Goal: Information Seeking & Learning: Learn about a topic

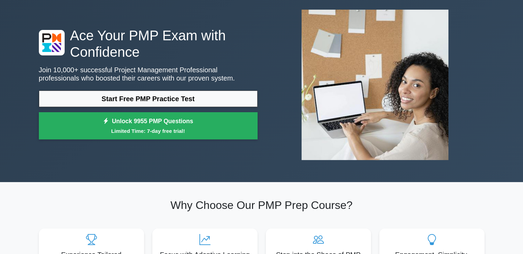
click at [145, 101] on link "Start Free PMP Practice Test" at bounding box center [148, 98] width 219 height 17
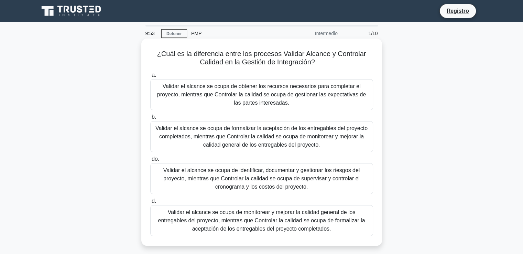
click at [351, 64] on h5 "¿Cuál es la diferencia entre los procesos Validar Alcance y Controlar Calidad e…" at bounding box center [262, 58] width 224 height 17
click at [254, 127] on font "Validar el alcance se ocupa de formalizar la aceptación de los entregables del …" at bounding box center [262, 136] width 212 height 22
click at [150, 119] on input "b. Validar el alcance se ocupa de formalizar la aceptación de los entregables d…" at bounding box center [150, 117] width 0 height 4
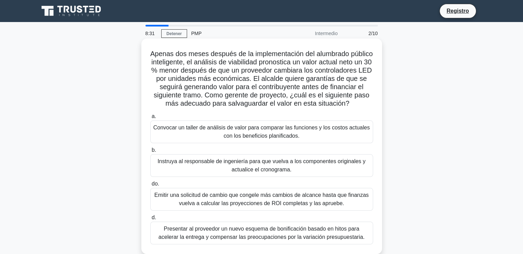
click at [277, 139] on font "Convocar un taller de análisis de valor para comparar las funciones y los costo…" at bounding box center [261, 132] width 217 height 14
click at [150, 119] on input "a. Convocar un taller de análisis de valor para comparar las funciones y los co…" at bounding box center [150, 116] width 0 height 4
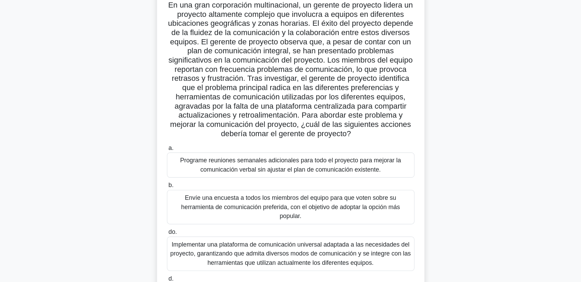
scroll to position [49, 0]
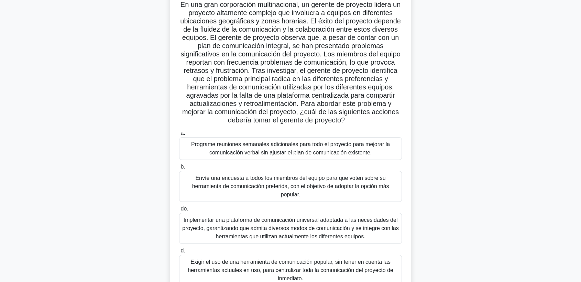
click at [235, 225] on font "Implementar una plataforma de comunicación universal adaptada a las necesidades…" at bounding box center [290, 228] width 217 height 22
click at [179, 211] on input "do. Implementar una plataforma de comunicación universal adaptada a las necesid…" at bounding box center [179, 209] width 0 height 4
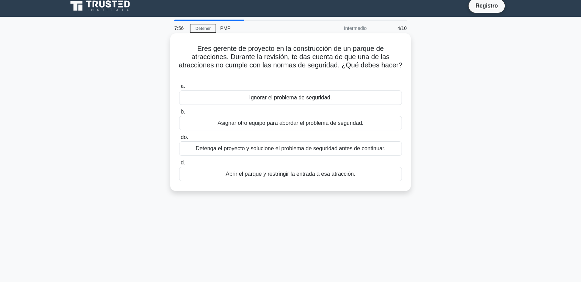
scroll to position [0, 0]
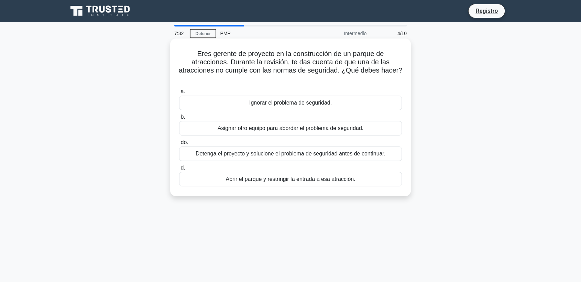
click at [212, 157] on font "Detenga el proyecto y solucione el problema de seguridad antes de continuar." at bounding box center [291, 154] width 190 height 6
click at [179, 145] on input "do. Detenga el proyecto y solucione el problema de seguridad antes de continuar." at bounding box center [179, 142] width 0 height 4
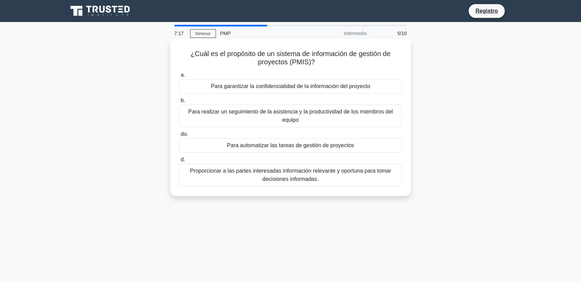
click at [249, 172] on font "Proporcionar a las partes interesadas información relevante y oportuna para tom…" at bounding box center [290, 175] width 201 height 14
click at [179, 162] on input "d. Proporcionar a las partes interesadas información relevante y oportuna para …" at bounding box center [179, 160] width 0 height 4
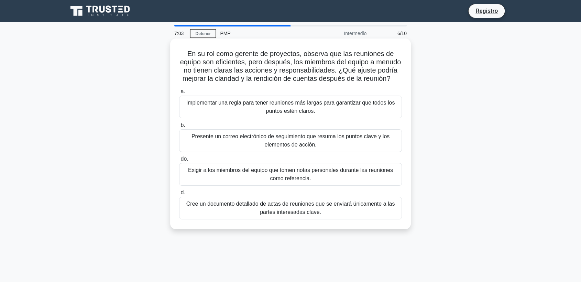
click at [216, 147] on font "Presente un correo electrónico de seguimiento que resuma los puntos clave y los…" at bounding box center [291, 140] width 198 height 14
click at [179, 128] on input "b. Presente un correo electrónico de seguimiento que resuma los puntos clave y …" at bounding box center [179, 125] width 0 height 4
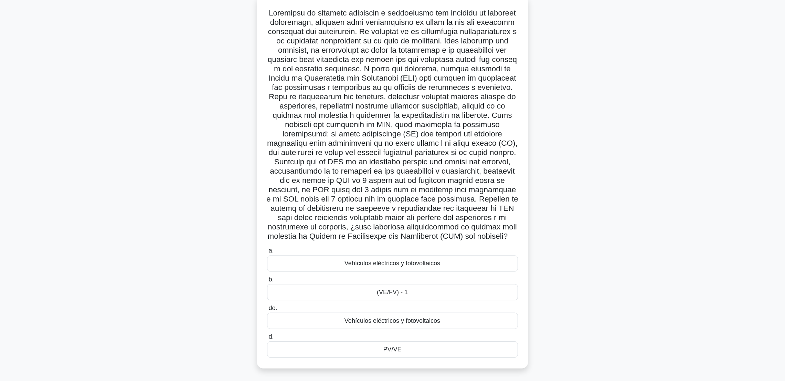
scroll to position [11, 0]
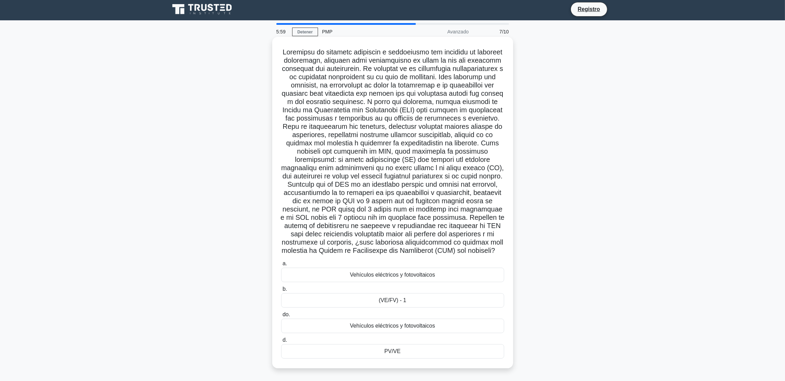
click at [398, 254] on font "PV/VE" at bounding box center [392, 351] width 16 height 6
click at [281, 254] on input "d. PV/VE" at bounding box center [281, 340] width 0 height 4
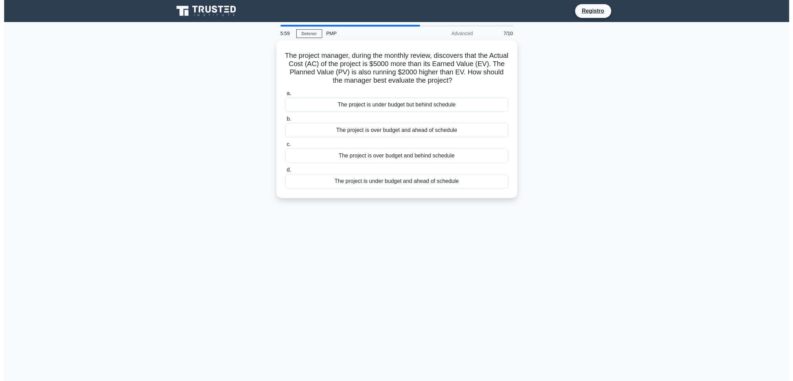
scroll to position [0, 0]
click at [432, 156] on font "El proyecto está por encima del presupuesto y retrasado." at bounding box center [397, 154] width 140 height 6
click at [285, 145] on input "do. El proyecto está por encima del presupuesto y retrasado." at bounding box center [285, 142] width 0 height 4
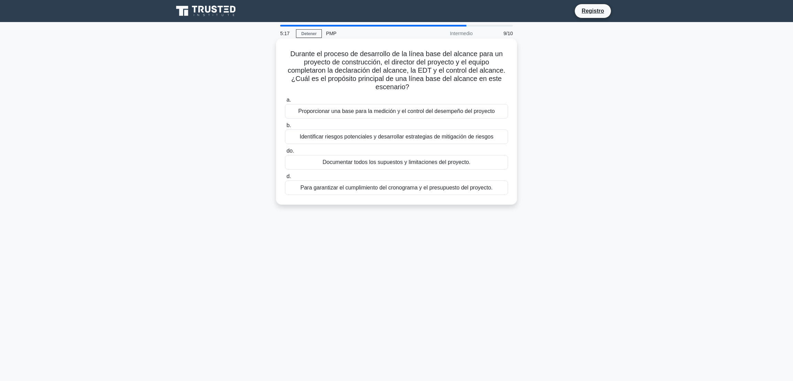
click at [368, 114] on font "Proporcionar una base para la medición y el control del desempeño del proyecto" at bounding box center [396, 111] width 196 height 6
click at [285, 102] on input "a. Proporcionar una base para la medición y el control del desempeño del proyec…" at bounding box center [285, 100] width 0 height 4
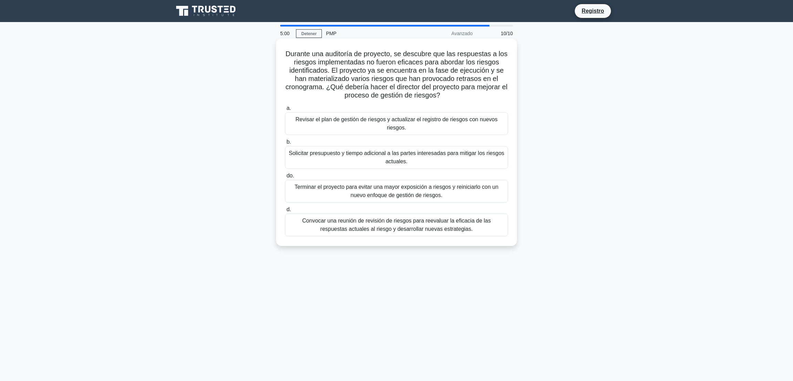
click at [394, 193] on font "Terminar el proyecto para evitar una mayor exposición a riesgos y reiniciarlo c…" at bounding box center [397, 191] width 204 height 14
click at [285, 178] on input "do. Terminar el proyecto para evitar una mayor exposición a riesgos y reiniciar…" at bounding box center [285, 175] width 0 height 4
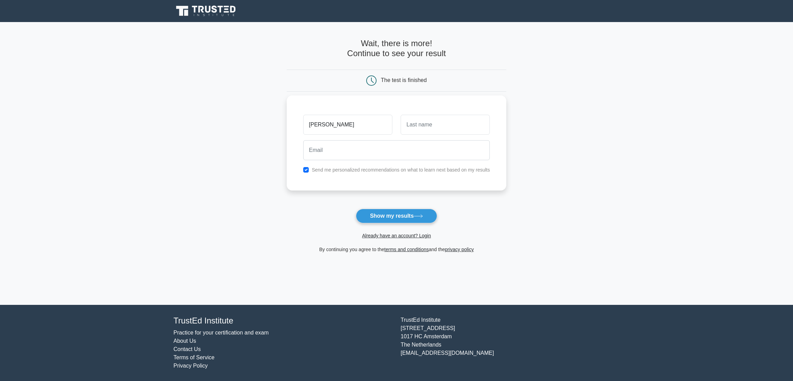
type input "[PERSON_NAME]"
click at [368, 156] on input "email" at bounding box center [396, 150] width 187 height 20
type input "[EMAIL_ADDRESS][DOMAIN_NAME]"
click at [379, 211] on button "Show my results" at bounding box center [396, 216] width 81 height 14
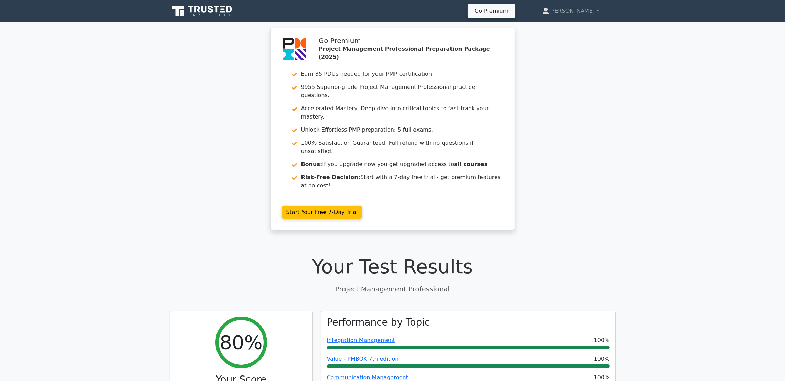
drag, startPoint x: 554, startPoint y: 170, endPoint x: 552, endPoint y: 143, distance: 26.6
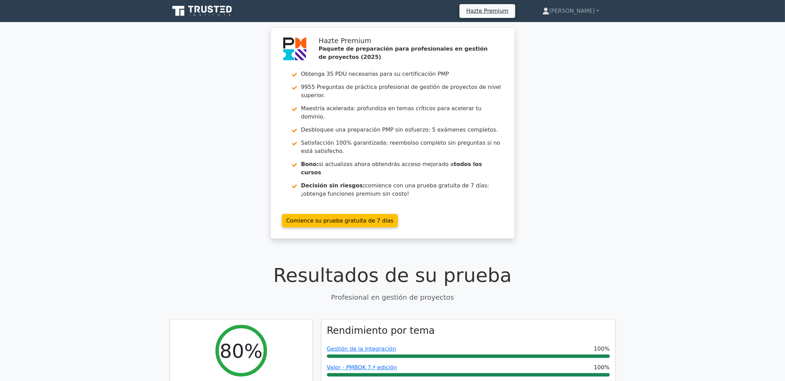
click at [622, 111] on div "Hazte Premium Paquete de preparación para profesionales en gestión de proyectos…" at bounding box center [392, 137] width 785 height 219
